Goal: Transaction & Acquisition: Purchase product/service

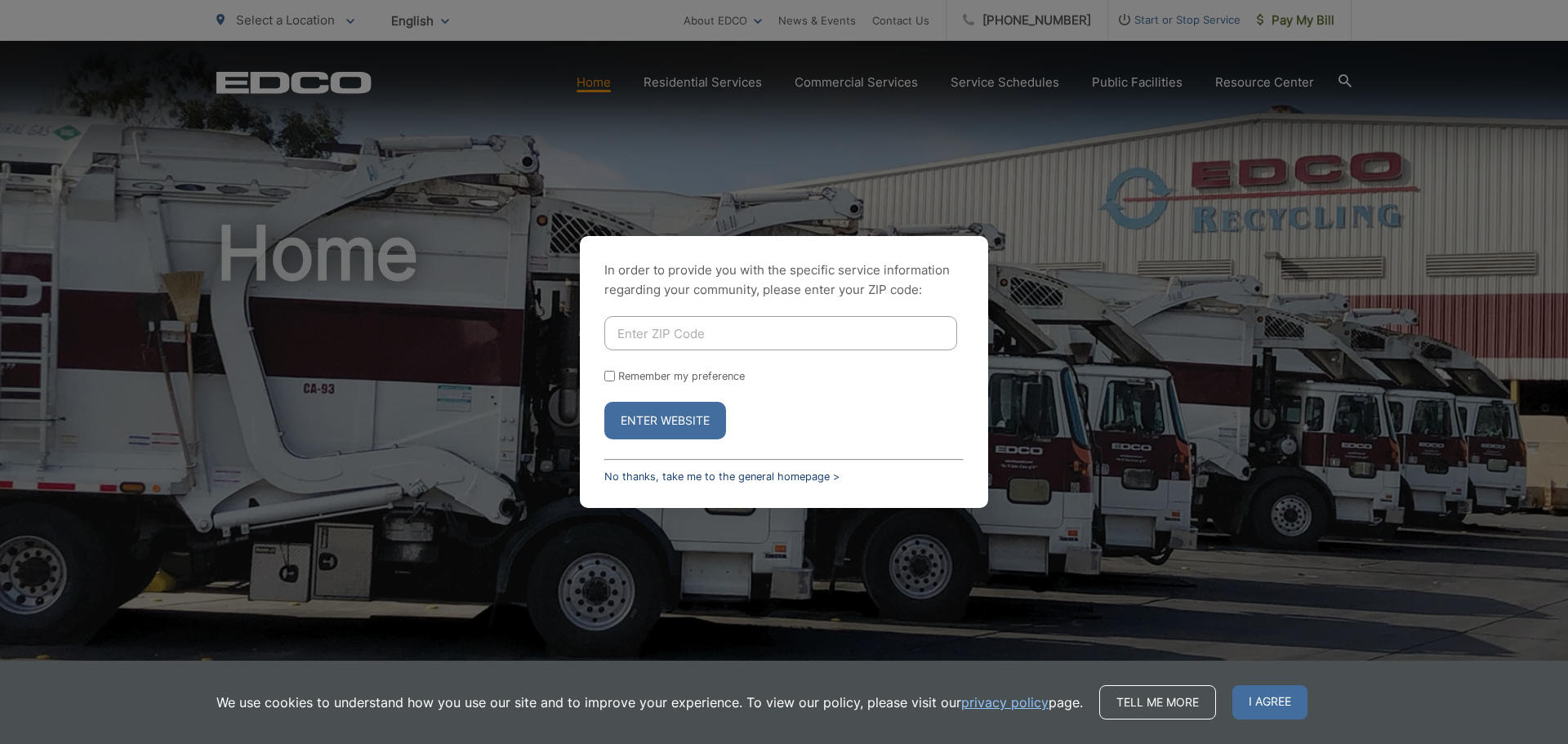
click at [650, 473] on link "No thanks, take me to the general homepage >" at bounding box center [721, 476] width 235 height 12
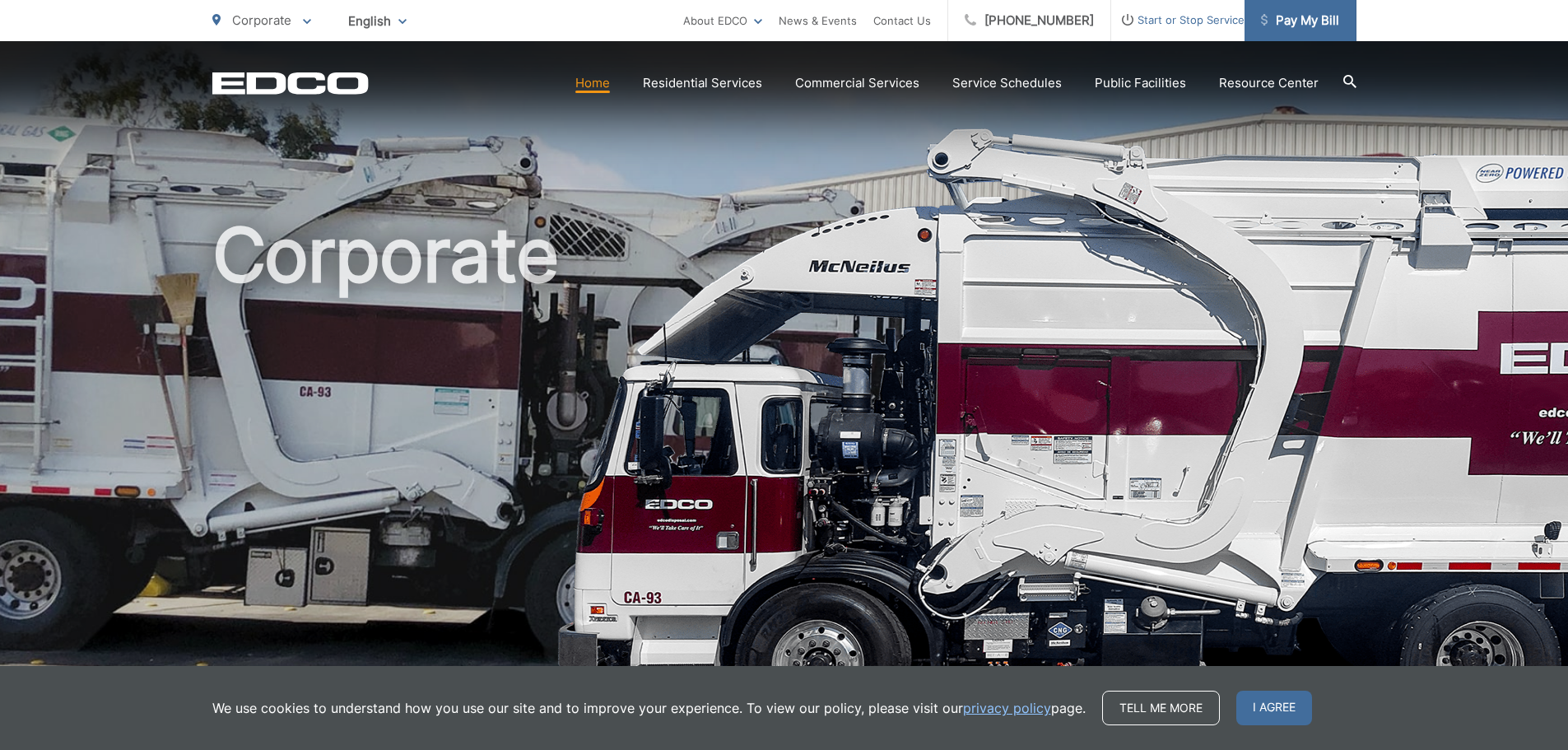
click at [1302, 26] on span "Pay My Bill" at bounding box center [1300, 20] width 78 height 20
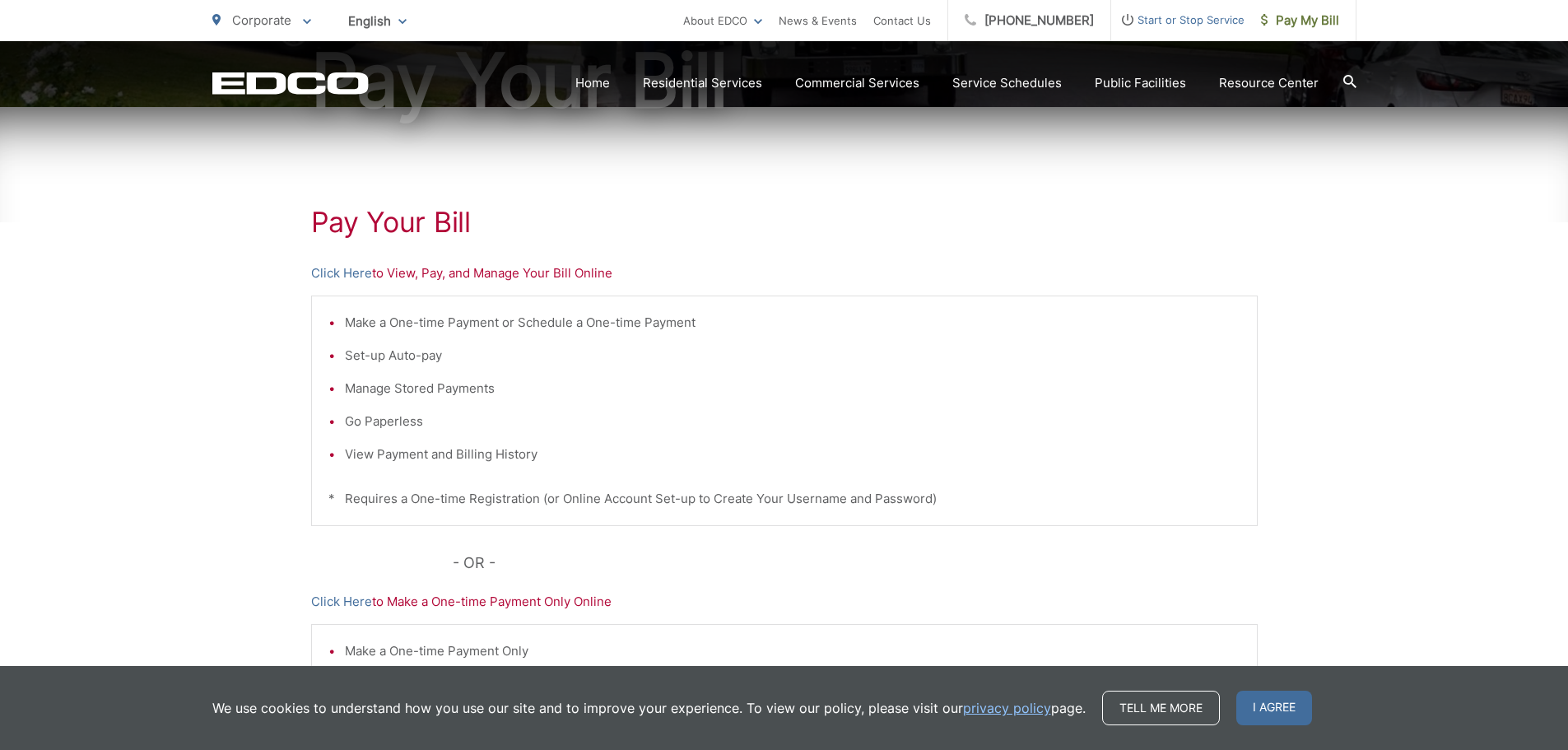
scroll to position [421, 0]
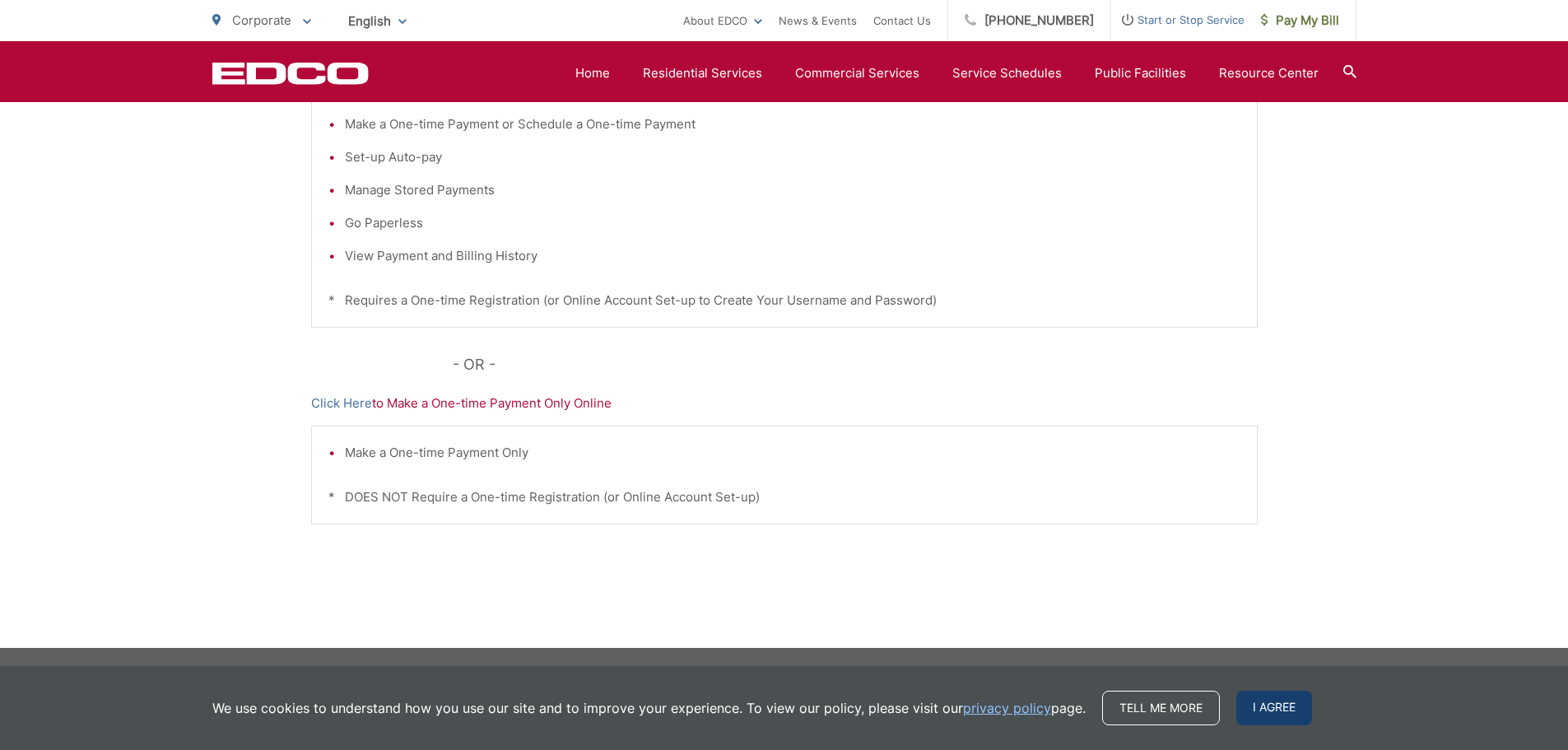
click at [1282, 711] on span "I agree" at bounding box center [1274, 708] width 76 height 35
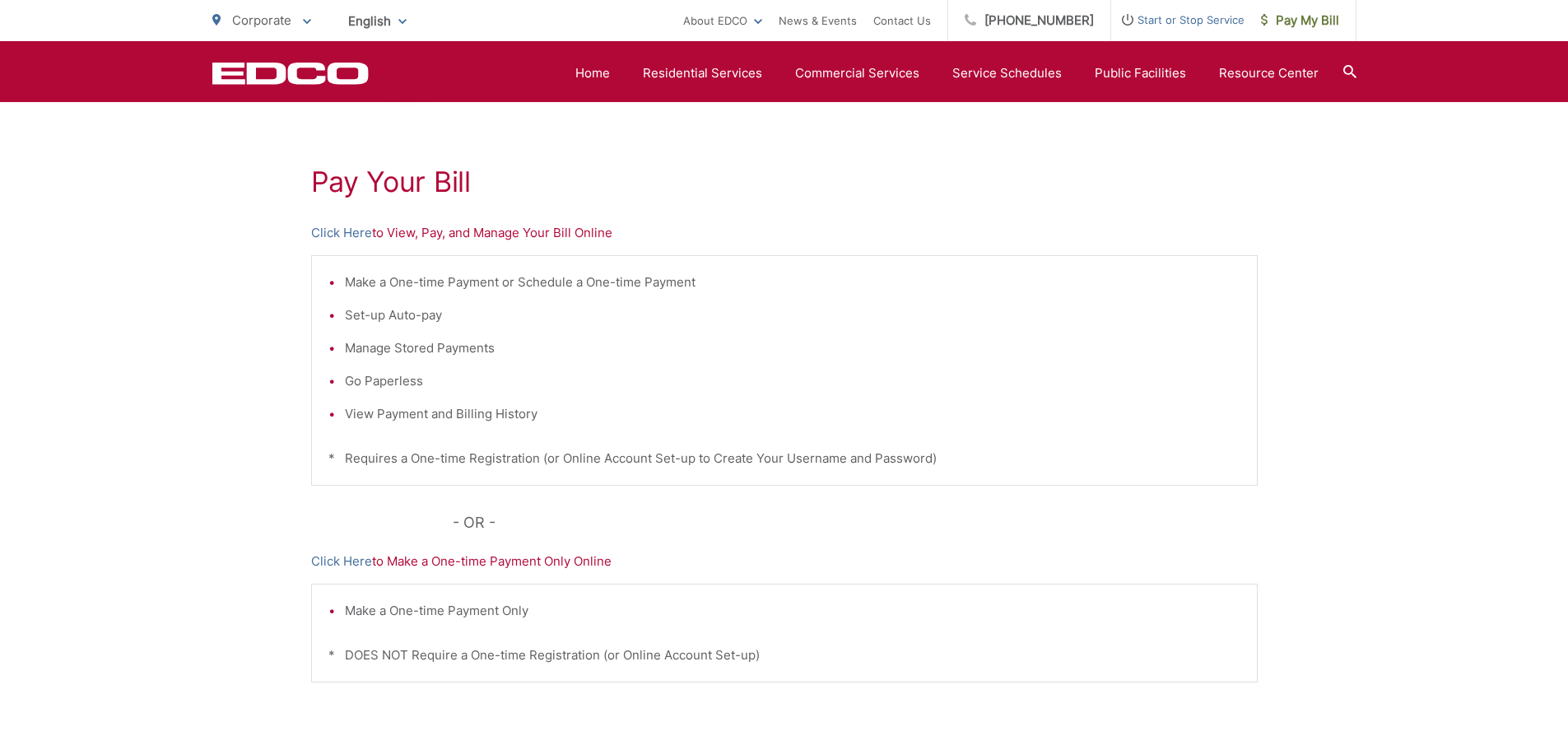
scroll to position [91, 0]
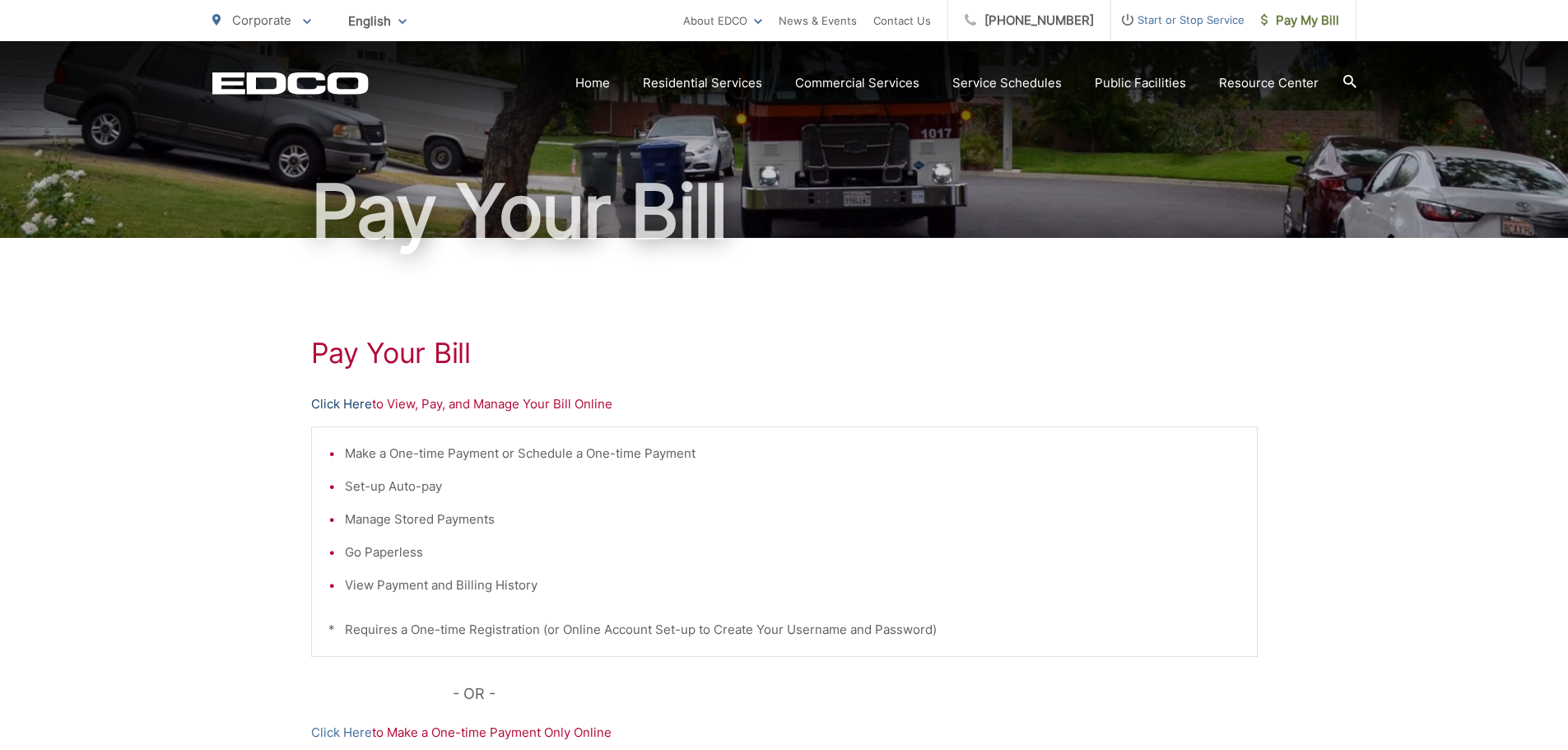
click at [330, 402] on link "Click Here" at bounding box center [341, 404] width 60 height 20
click at [396, 406] on p "Click Here to View, Pay, and Manage Your Bill Online" at bounding box center [784, 404] width 947 height 20
click at [362, 406] on link "Click Here" at bounding box center [341, 404] width 60 height 20
